Goal: Register for event/course

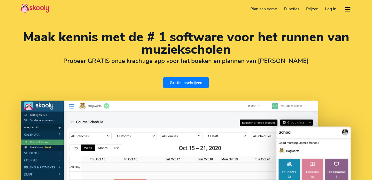
select select "nl"
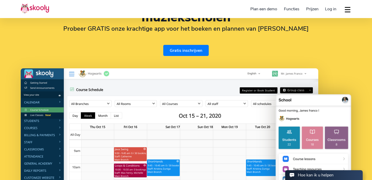
select select "31"
select select "Netherlands"
select select "Europe/[GEOGRAPHIC_DATA]"
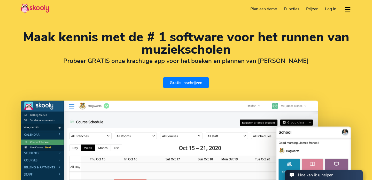
click at [312, 10] on span "Prijzen" at bounding box center [312, 9] width 12 height 6
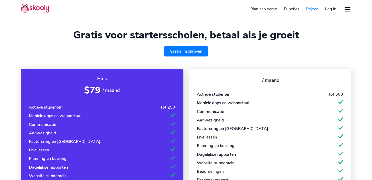
select select "nl"
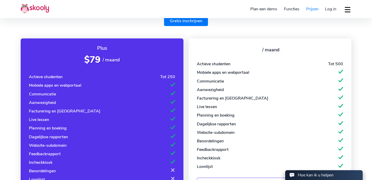
scroll to position [45, 0]
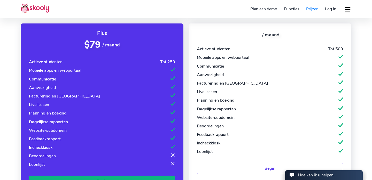
select select "31"
select select "[GEOGRAPHIC_DATA]"
select select "Europe/[GEOGRAPHIC_DATA]"
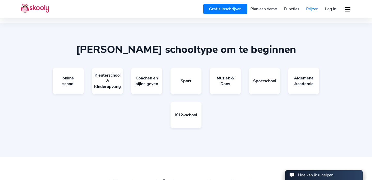
scroll to position [278, 0]
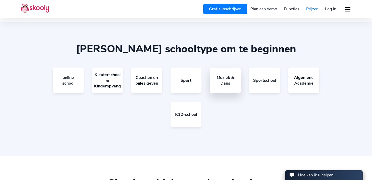
click at [229, 81] on link "Muziek & Dans" at bounding box center [225, 81] width 31 height 26
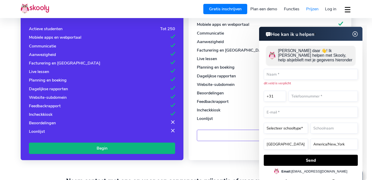
scroll to position [61, 0]
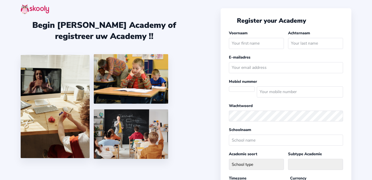
select select "Europe/[GEOGRAPHIC_DATA]"
select select "EUR €"
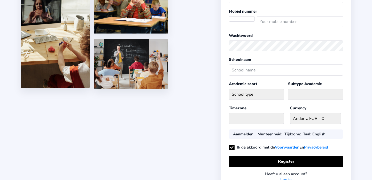
select select "NL"
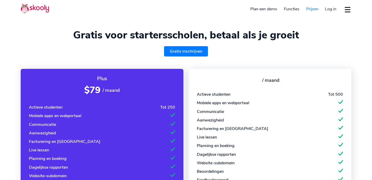
select select "nl"
select select "31"
select select "[GEOGRAPHIC_DATA]"
select select "Europe/[GEOGRAPHIC_DATA]"
